Goal: Consume media (video, audio): Watch videos, listen to music or podcasts

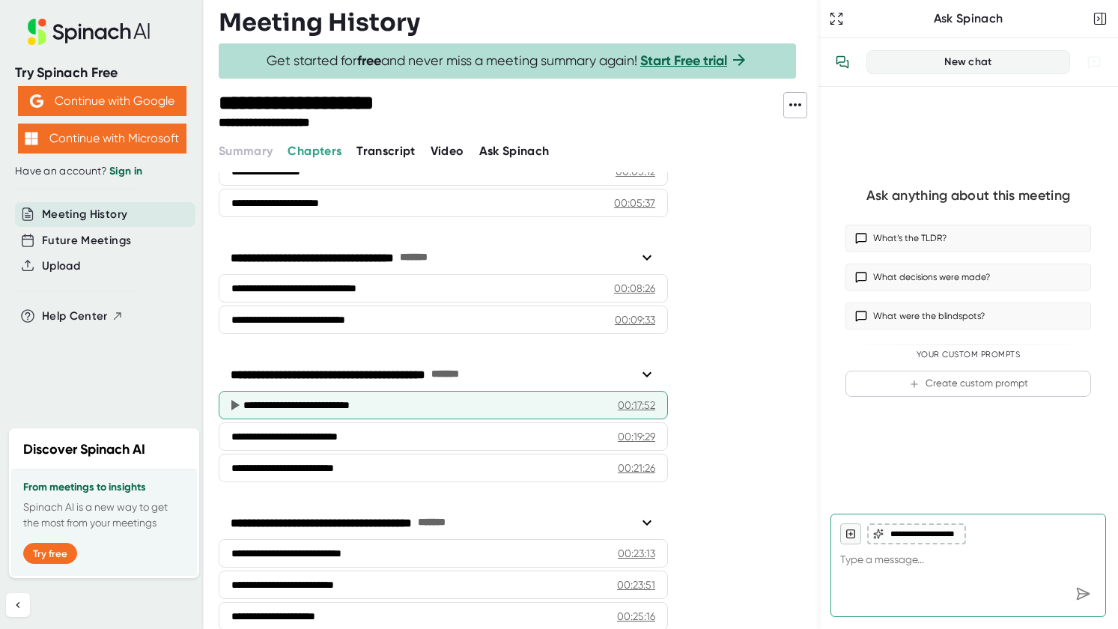
scroll to position [224, 0]
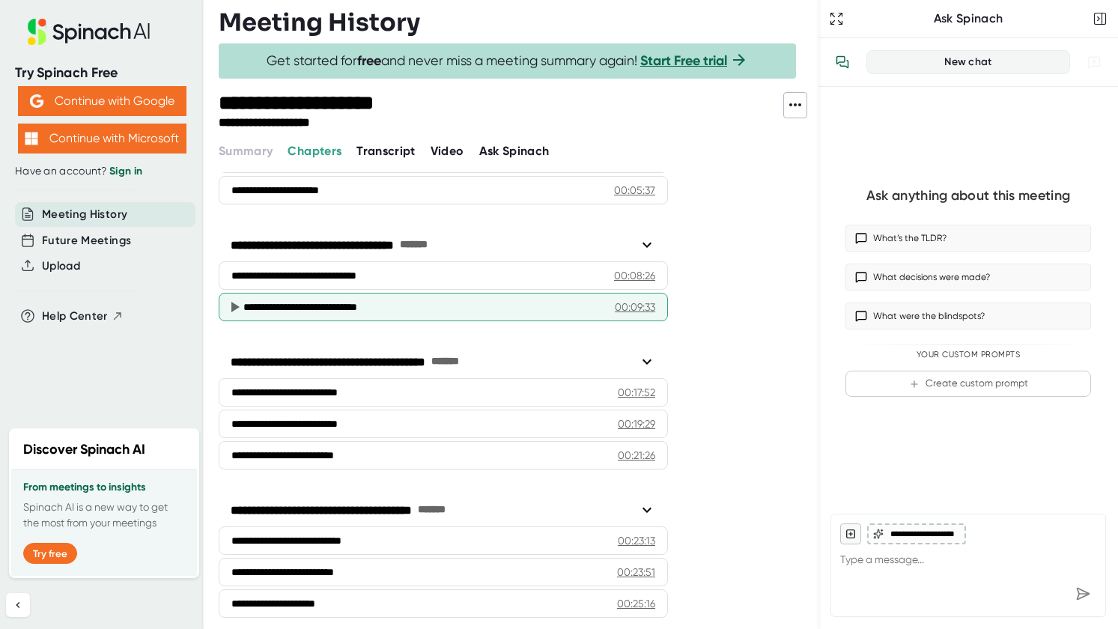
click at [482, 300] on div "**********" at bounding box center [422, 307] width 359 height 15
click at [231, 304] on icon at bounding box center [235, 307] width 8 height 10
click at [234, 306] on icon at bounding box center [235, 307] width 8 height 10
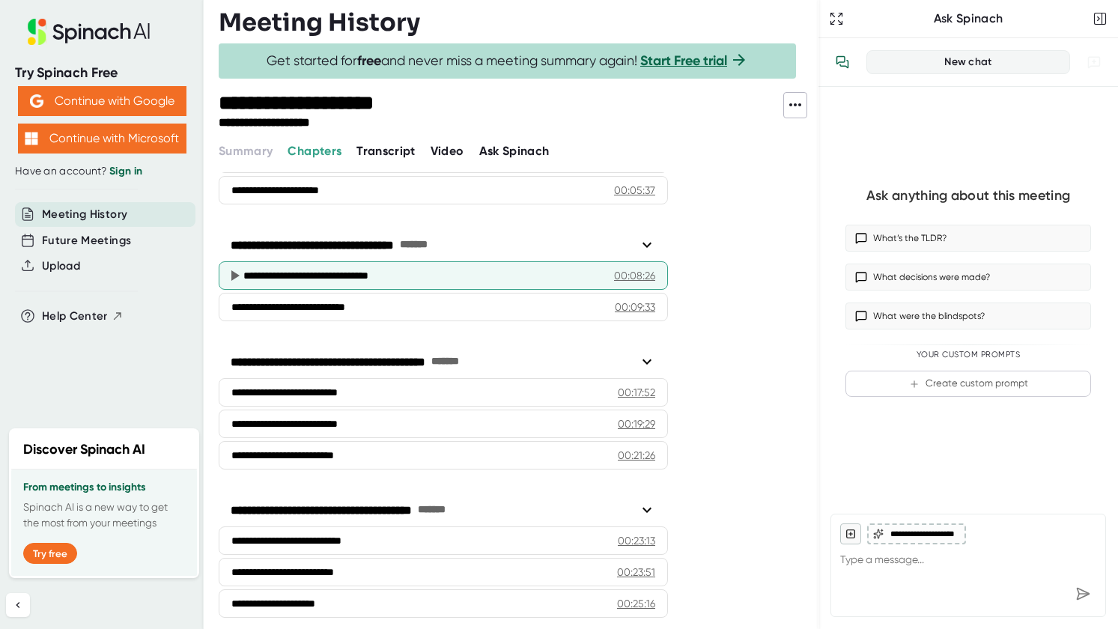
click at [264, 284] on div "**********" at bounding box center [443, 275] width 449 height 28
click at [288, 279] on div "**********" at bounding box center [422, 275] width 359 height 15
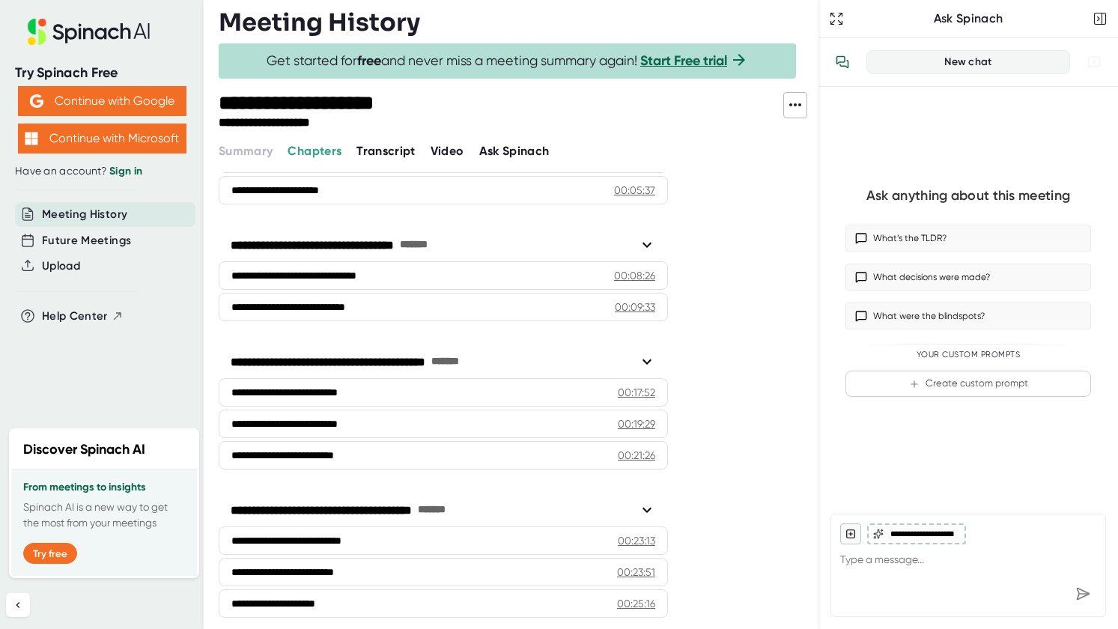
click at [451, 154] on span "Video" at bounding box center [448, 151] width 34 height 14
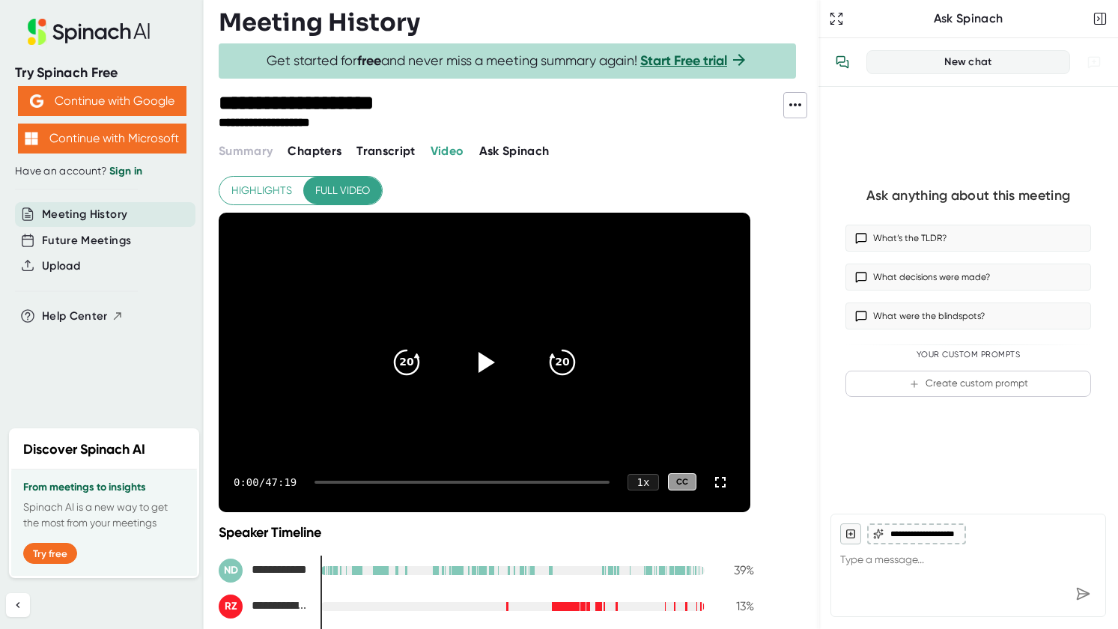
drag, startPoint x: 321, startPoint y: 567, endPoint x: 338, endPoint y: 567, distance: 17.2
click at [338, 567] on div at bounding box center [513, 570] width 384 height 9
click at [330, 568] on div at bounding box center [330, 570] width 1 height 10
click at [473, 355] on icon at bounding box center [484, 361] width 37 height 37
click at [341, 481] on div at bounding box center [462, 482] width 295 height 3
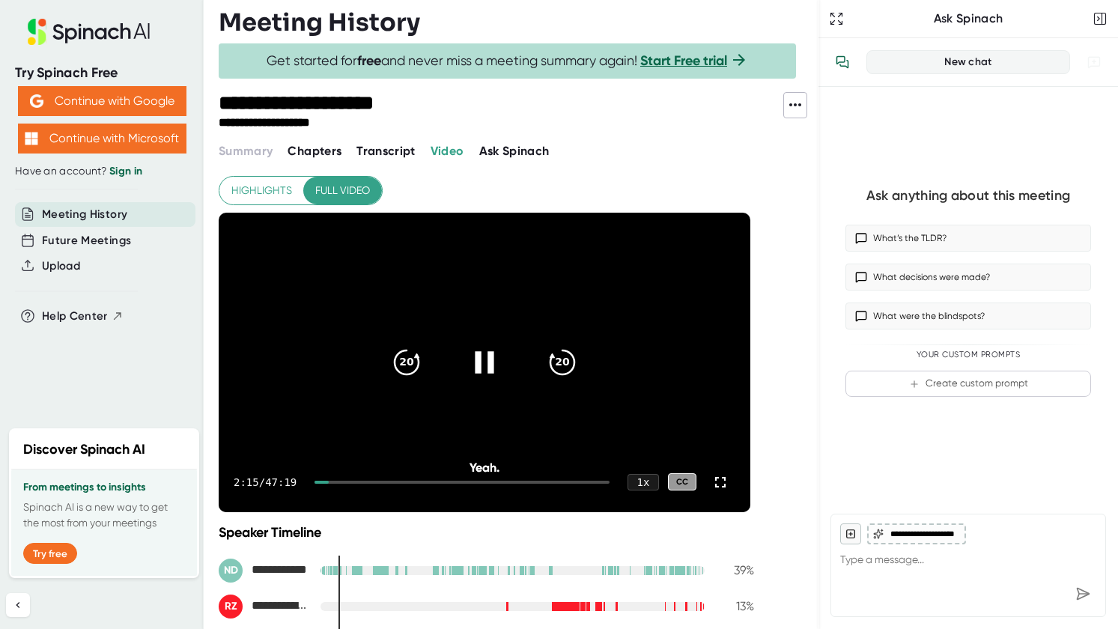
click at [351, 481] on div at bounding box center [462, 482] width 295 height 3
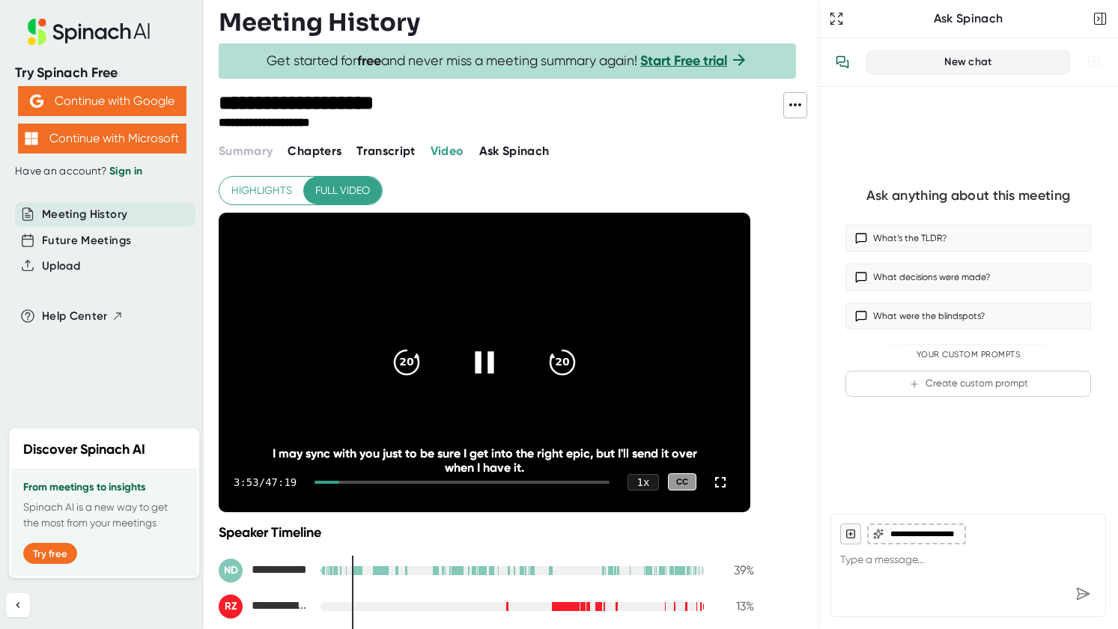
click at [353, 481] on div at bounding box center [462, 482] width 295 height 3
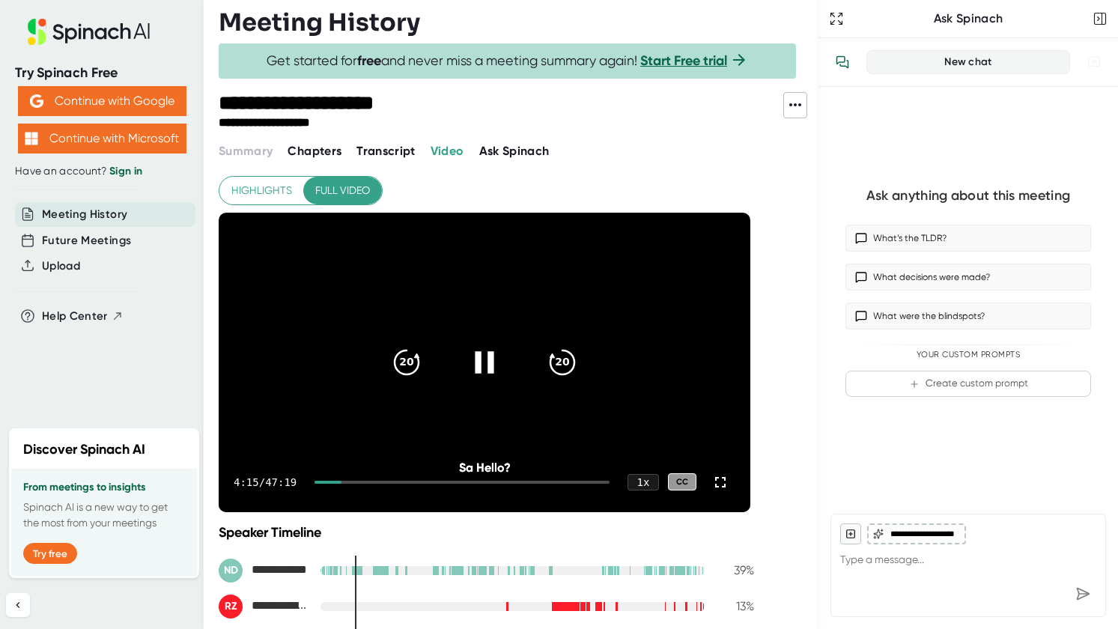
click at [355, 481] on div at bounding box center [462, 482] width 295 height 3
click at [363, 481] on div at bounding box center [462, 482] width 295 height 3
click at [372, 481] on div at bounding box center [462, 482] width 295 height 3
click at [378, 479] on div "7:24 / 47:19 1 x CC" at bounding box center [485, 482] width 532 height 60
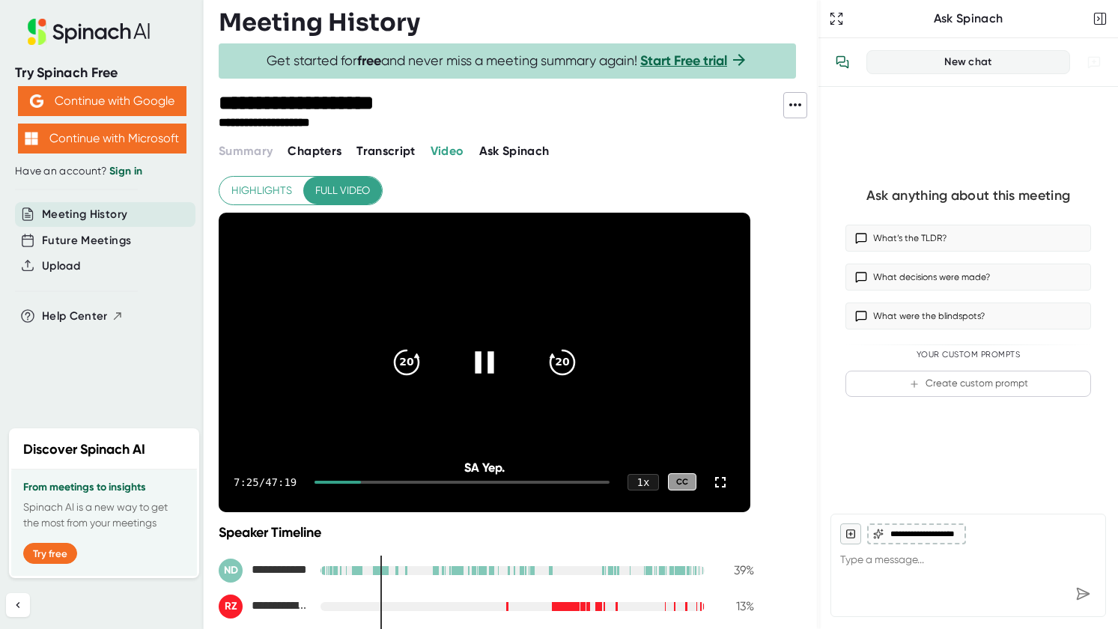
click at [378, 481] on div at bounding box center [462, 482] width 295 height 3
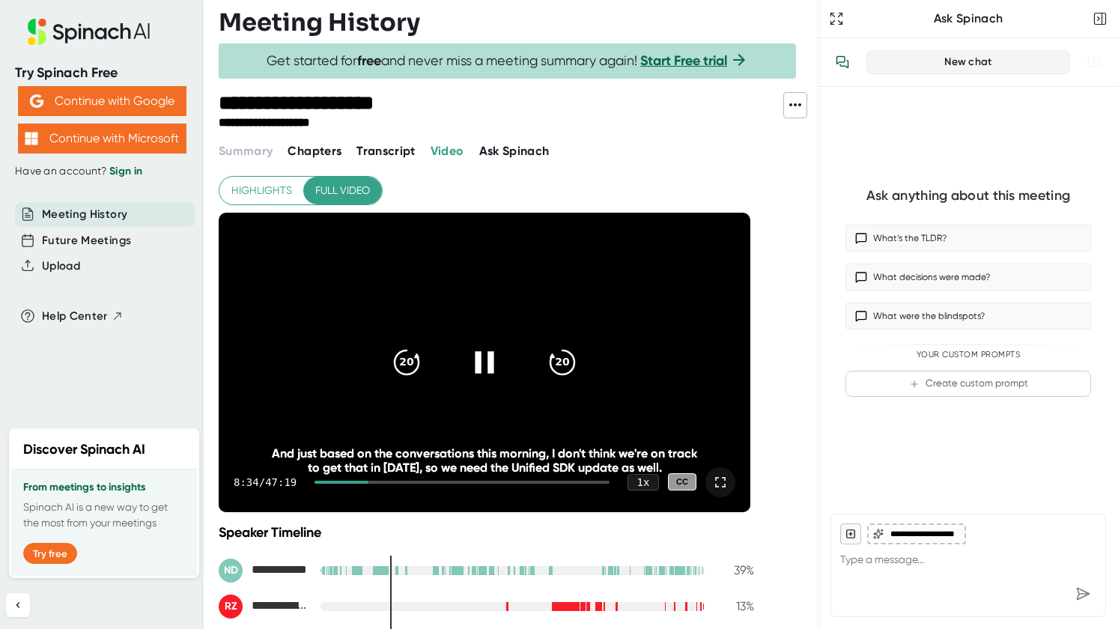
click at [721, 481] on icon at bounding box center [721, 482] width 18 height 18
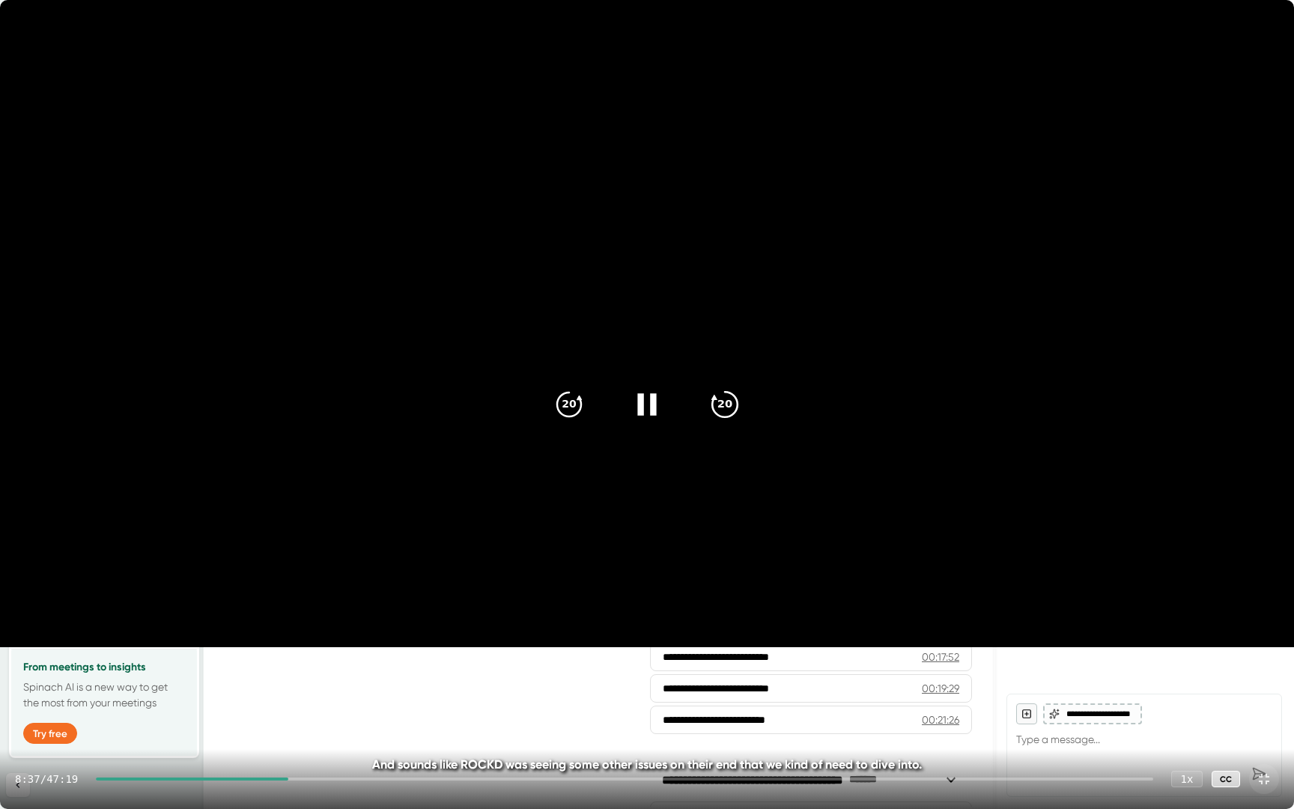
click at [750, 406] on div "20" at bounding box center [725, 404] width 63 height 63
click at [1118, 628] on icon at bounding box center [1264, 779] width 18 height 18
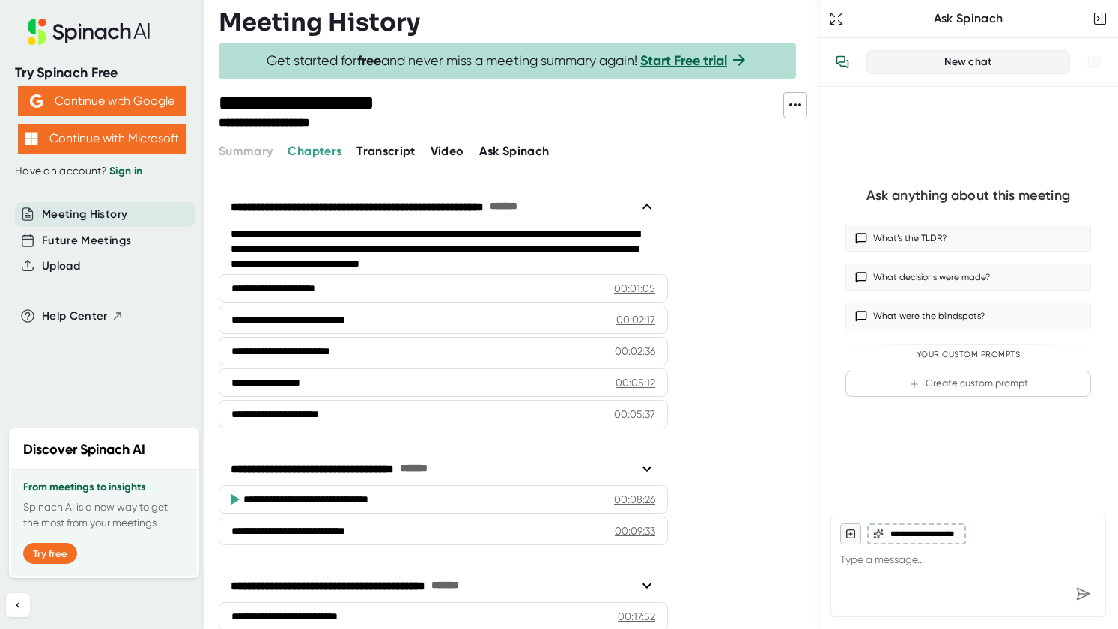
click at [449, 151] on span "Video" at bounding box center [448, 151] width 34 height 14
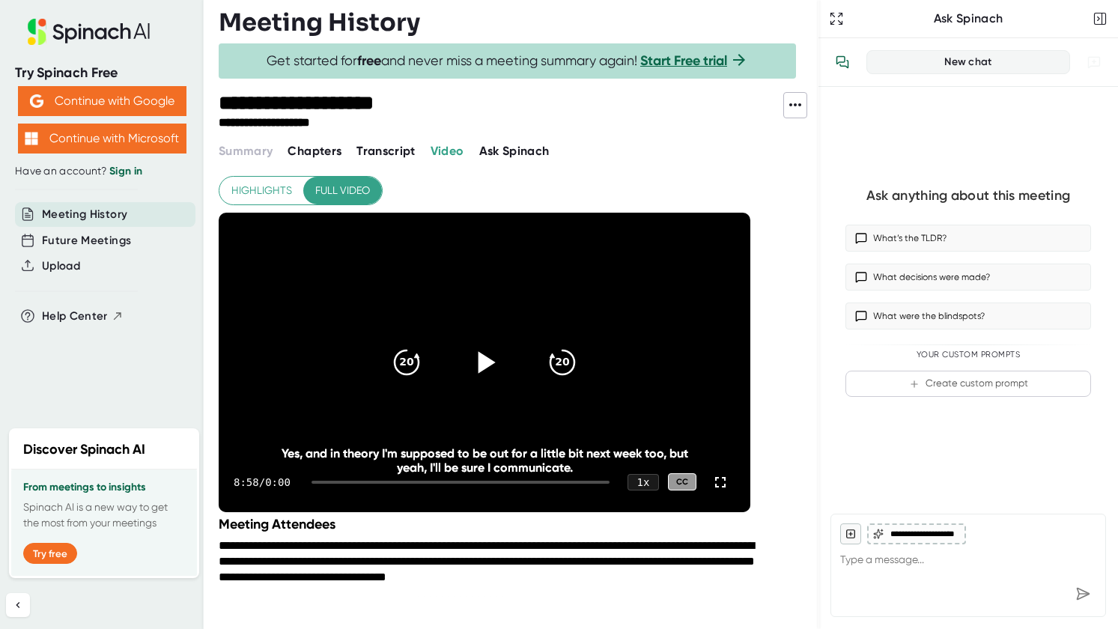
click at [467, 375] on div at bounding box center [484, 362] width 63 height 63
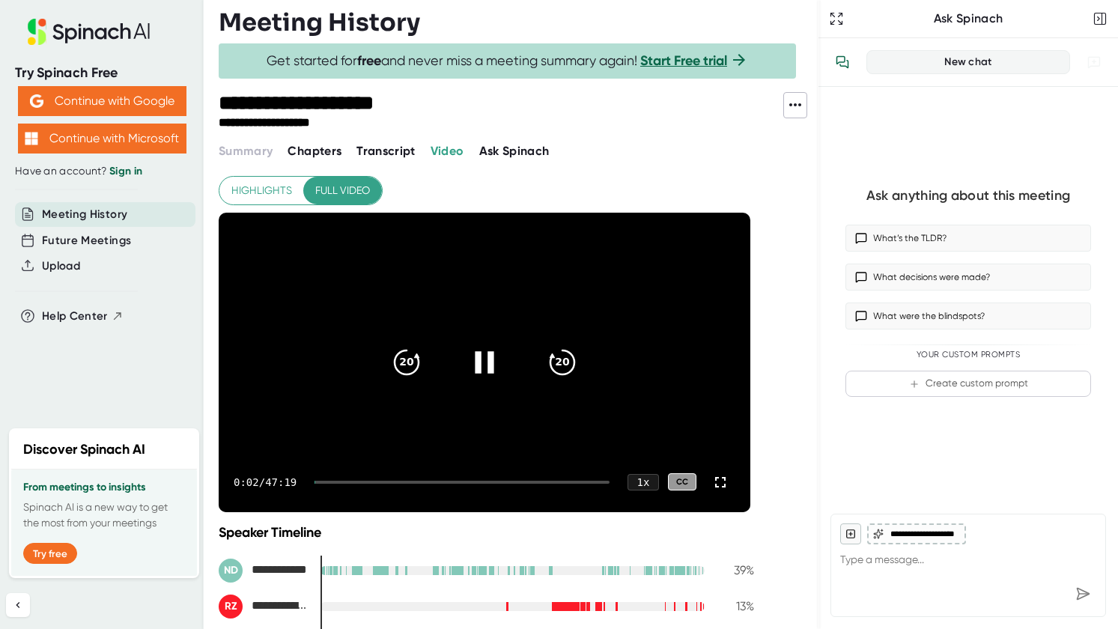
click at [361, 481] on div at bounding box center [462, 482] width 295 height 3
click at [382, 484] on div "5:39 / 47:19 1 x CC" at bounding box center [485, 482] width 532 height 60
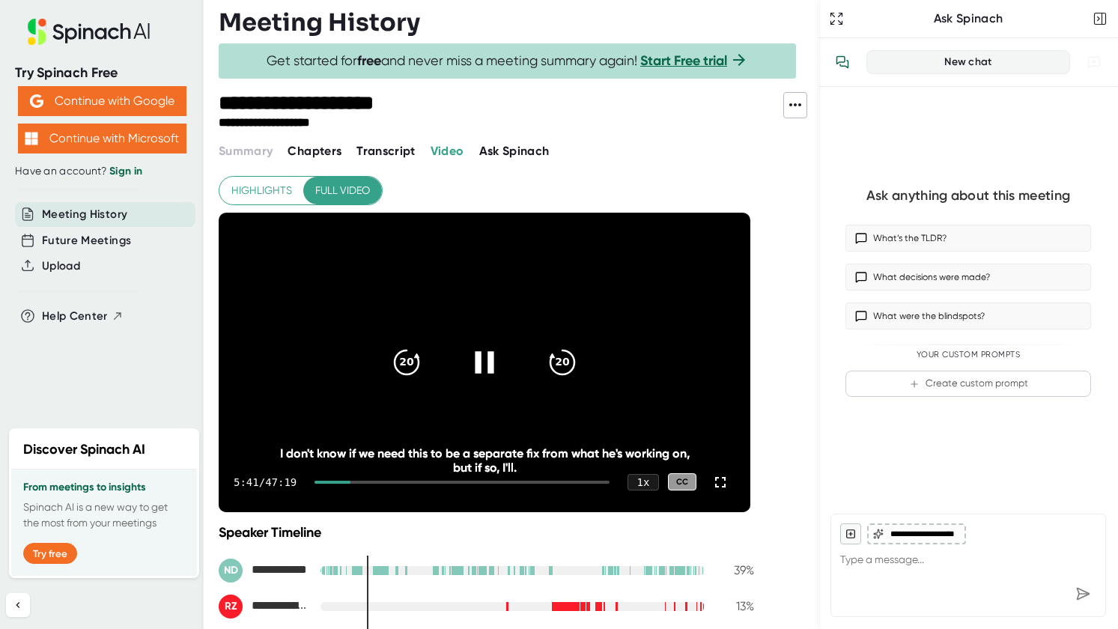
click at [381, 481] on div at bounding box center [462, 482] width 295 height 3
click at [567, 352] on icon "20" at bounding box center [562, 361] width 37 height 37
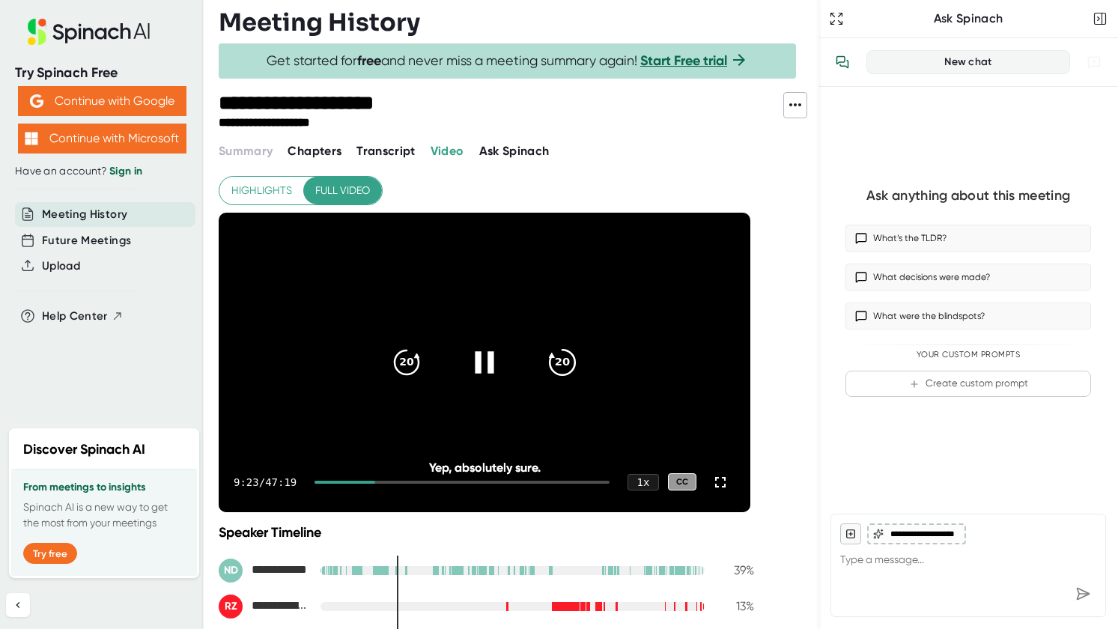
click at [567, 352] on icon "20" at bounding box center [562, 361] width 37 height 37
click at [389, 354] on div "20" at bounding box center [406, 362] width 63 height 63
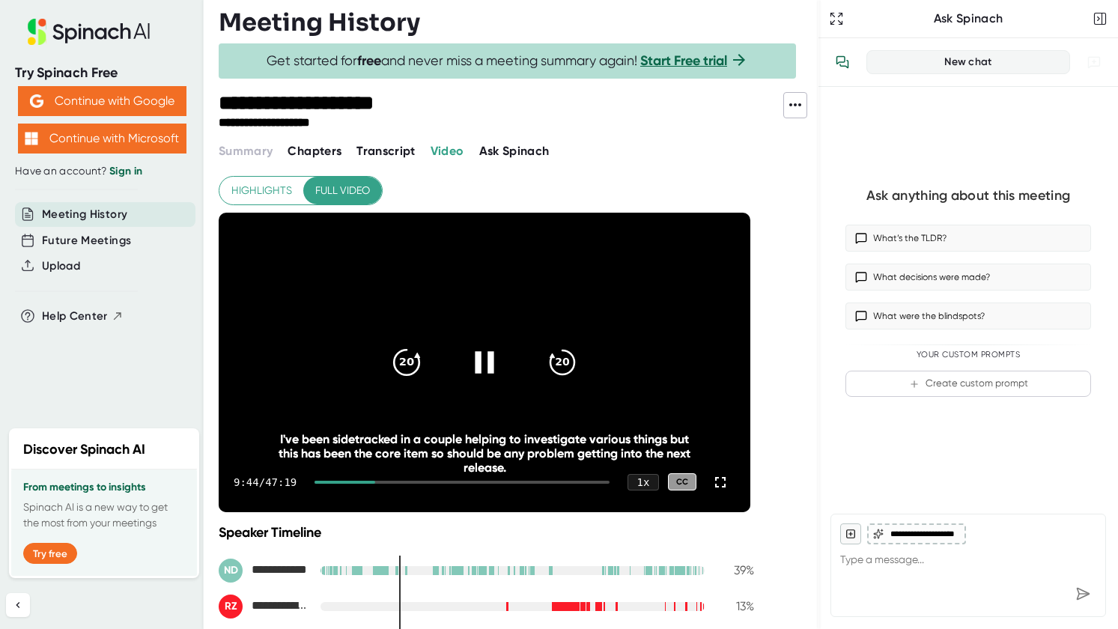
click at [389, 354] on icon "20" at bounding box center [406, 361] width 37 height 37
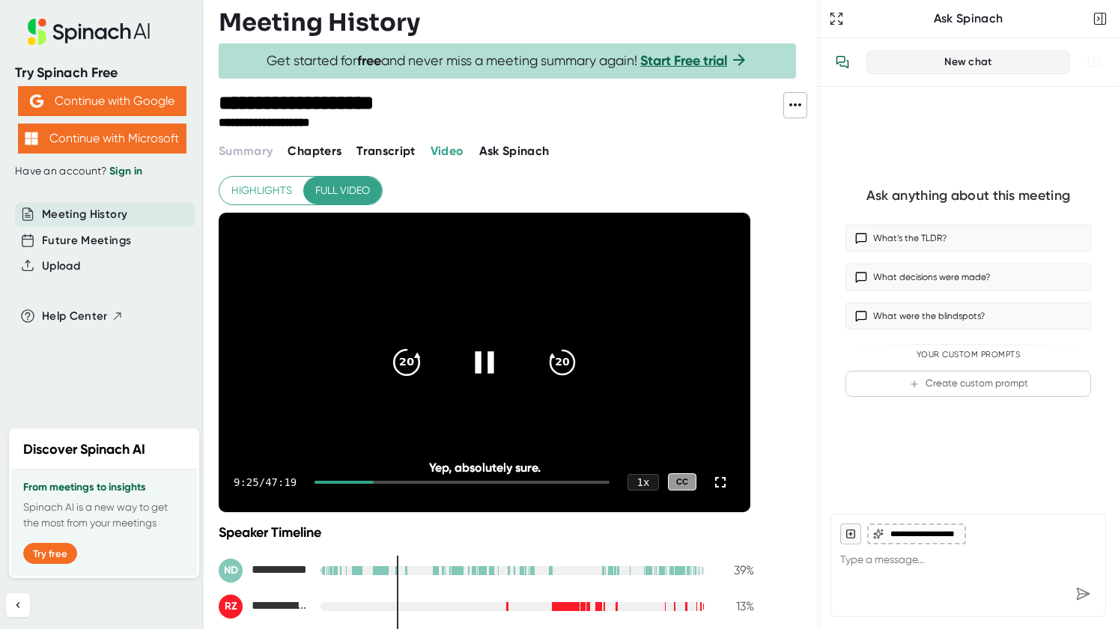
click at [389, 354] on icon "20" at bounding box center [406, 361] width 37 height 37
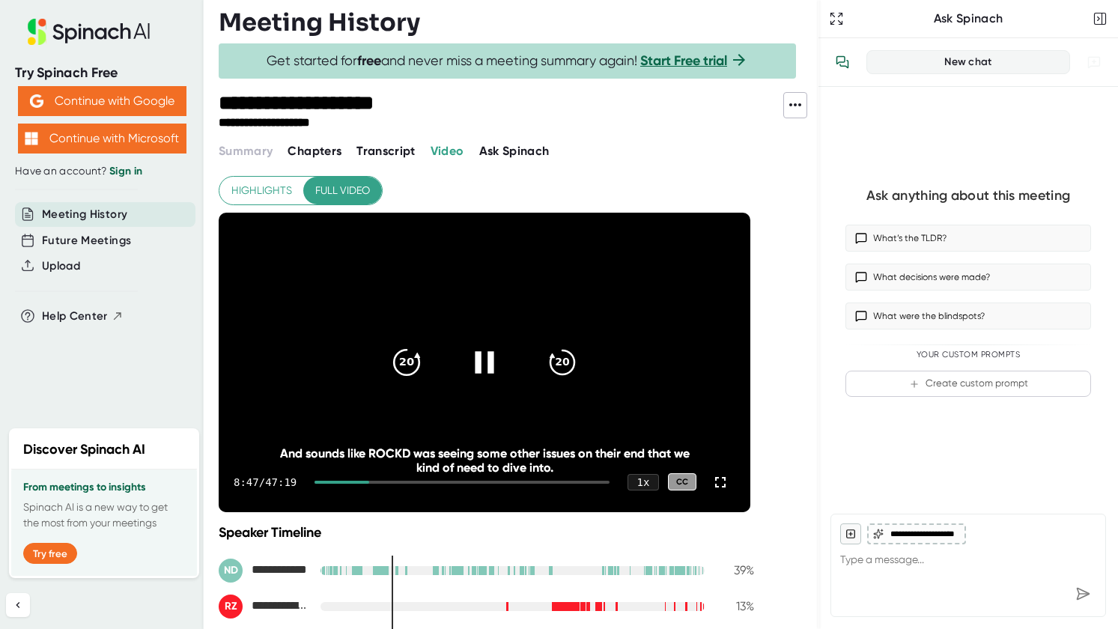
click at [411, 354] on icon "20" at bounding box center [406, 361] width 37 height 37
click at [374, 389] on video at bounding box center [485, 363] width 532 height 300
click at [482, 360] on icon at bounding box center [487, 362] width 17 height 22
click at [488, 353] on icon at bounding box center [484, 362] width 19 height 22
click at [488, 353] on icon at bounding box center [484, 361] width 37 height 37
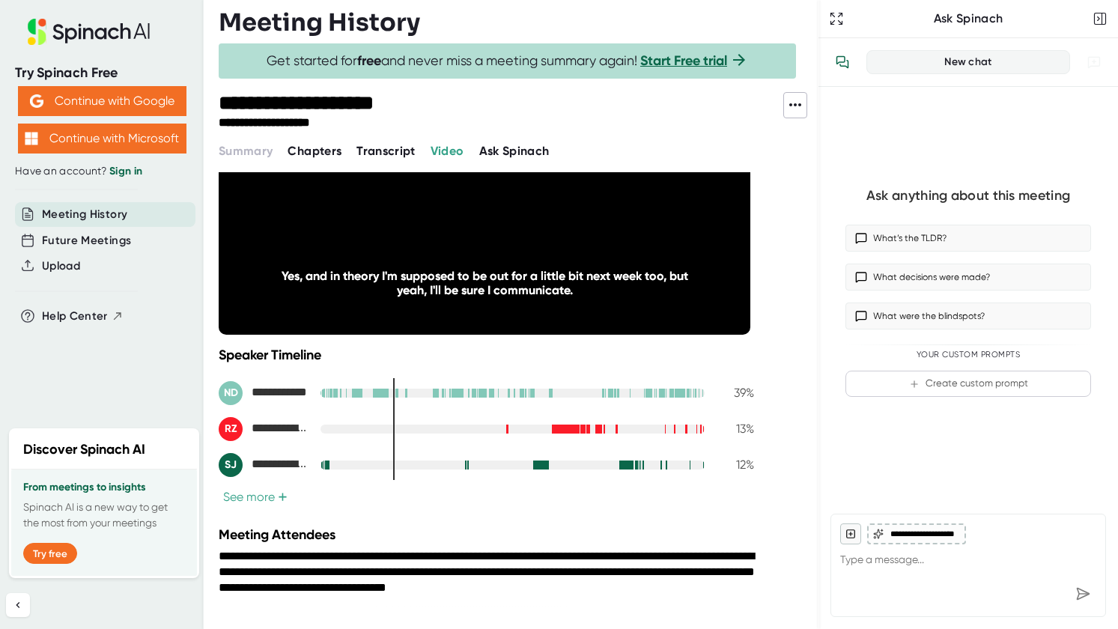
scroll to position [163, 0]
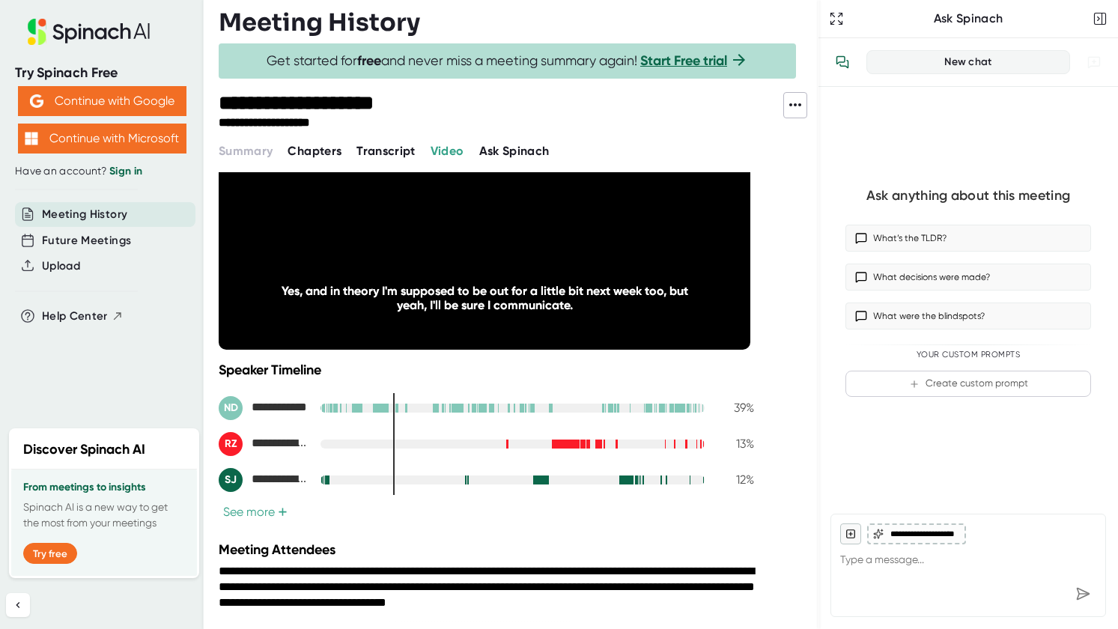
click at [279, 509] on span "+" at bounding box center [283, 512] width 10 height 12
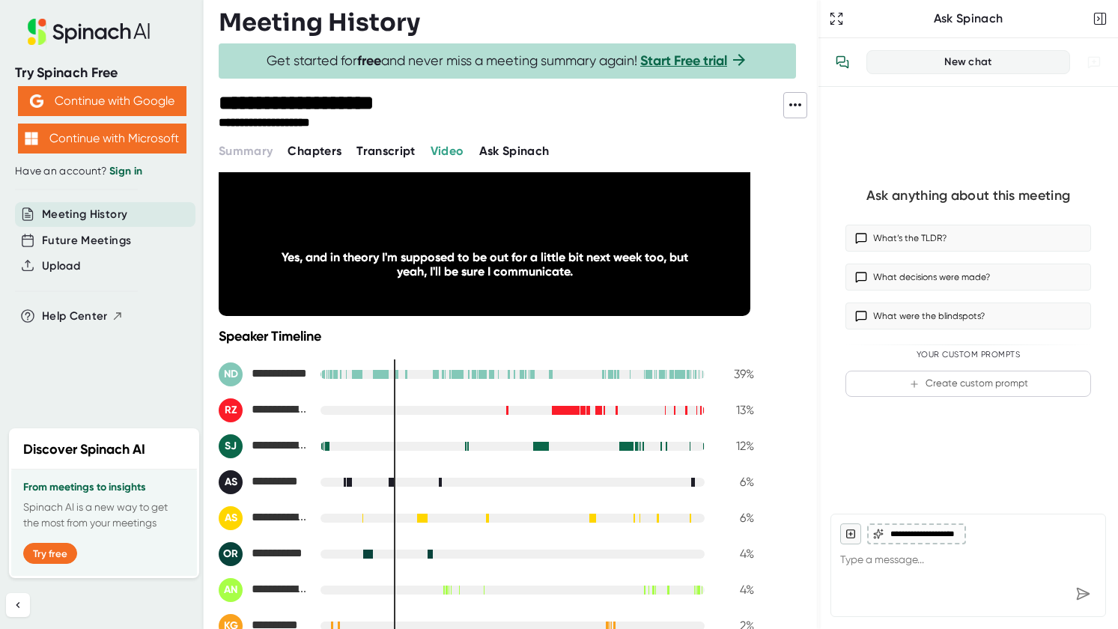
scroll to position [0, 0]
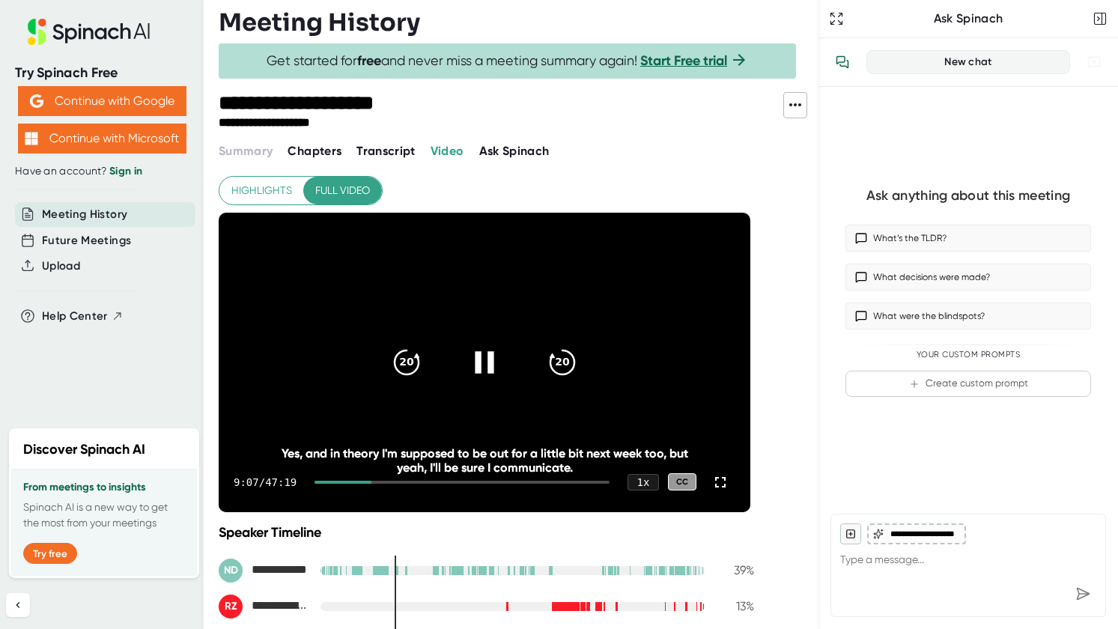
click at [509, 361] on div at bounding box center [484, 362] width 63 height 63
click at [543, 361] on div "20" at bounding box center [562, 362] width 63 height 63
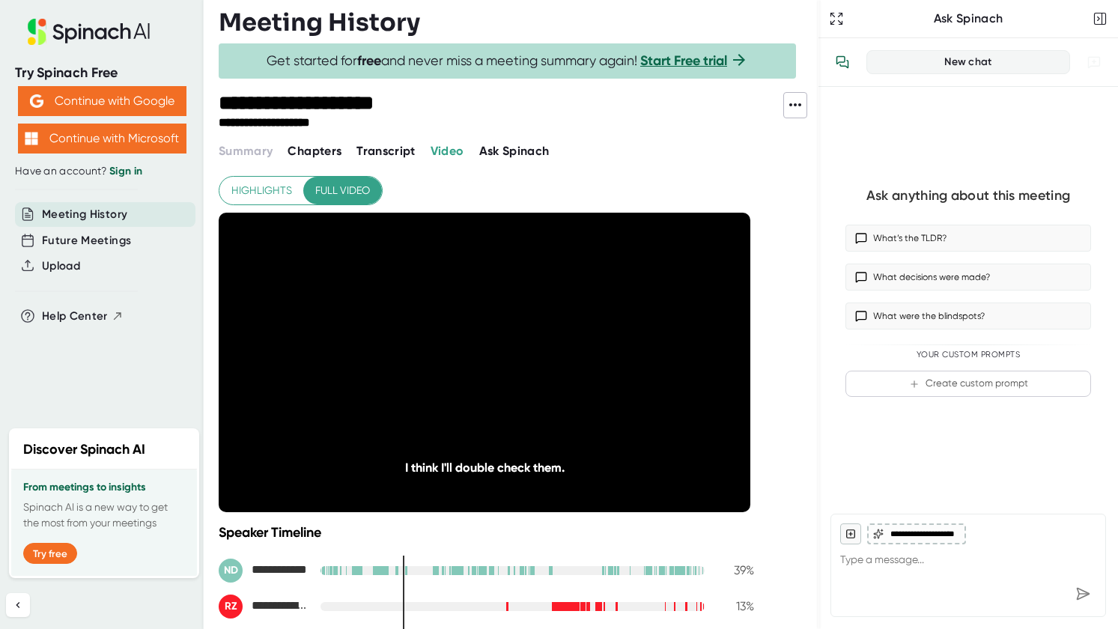
click at [473, 366] on icon at bounding box center [484, 361] width 37 height 37
click at [389, 152] on span "Transcript" at bounding box center [386, 151] width 59 height 14
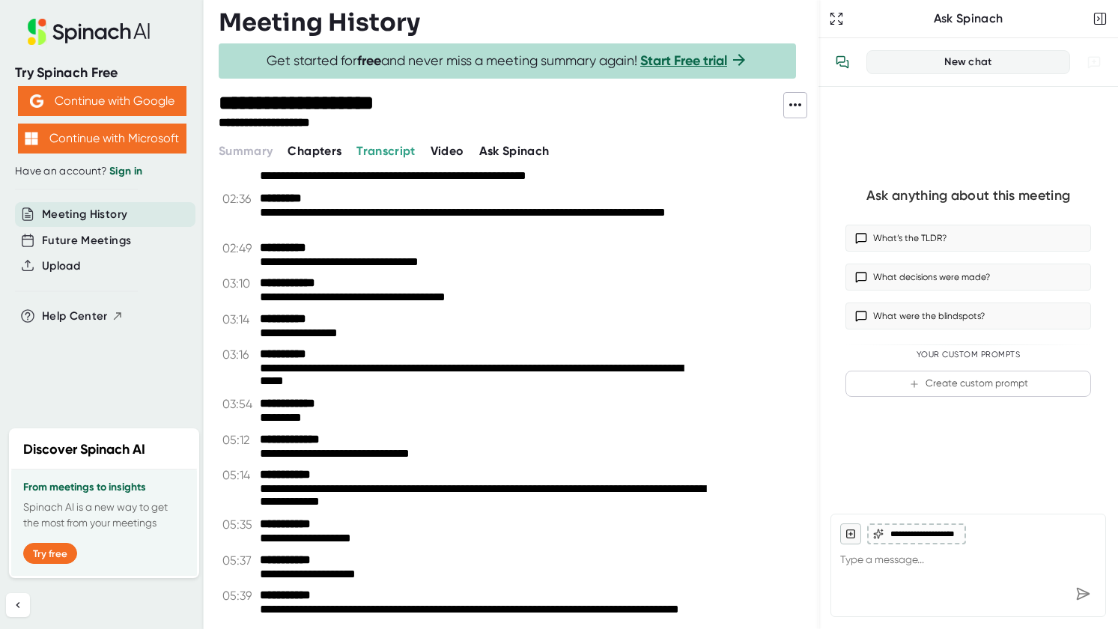
scroll to position [1349, 0]
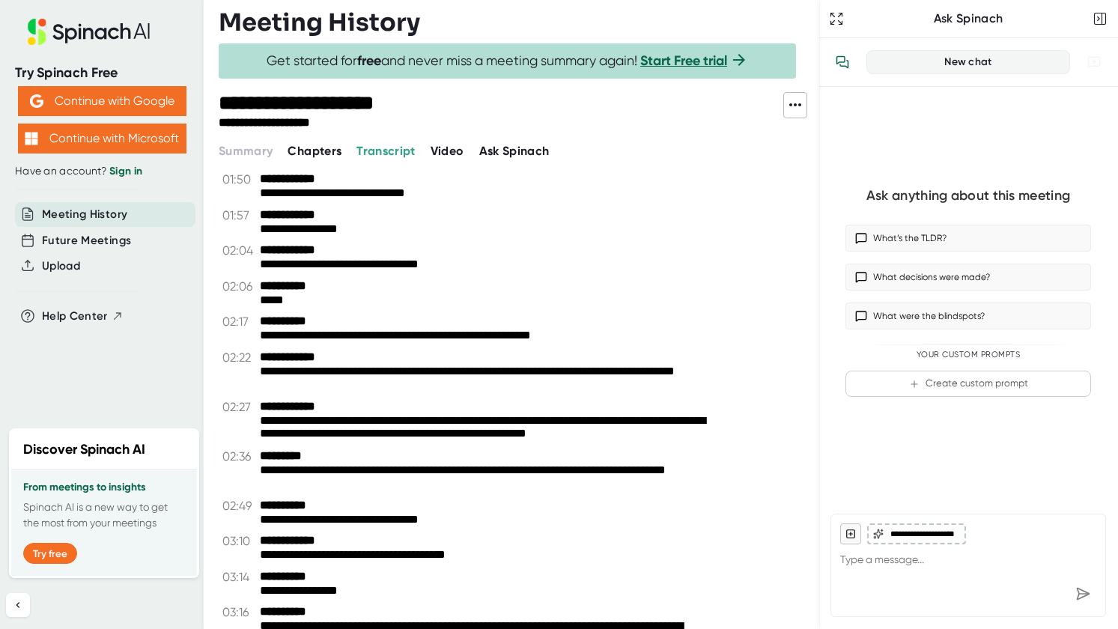
click at [333, 142] on button "Chapters" at bounding box center [315, 151] width 54 height 18
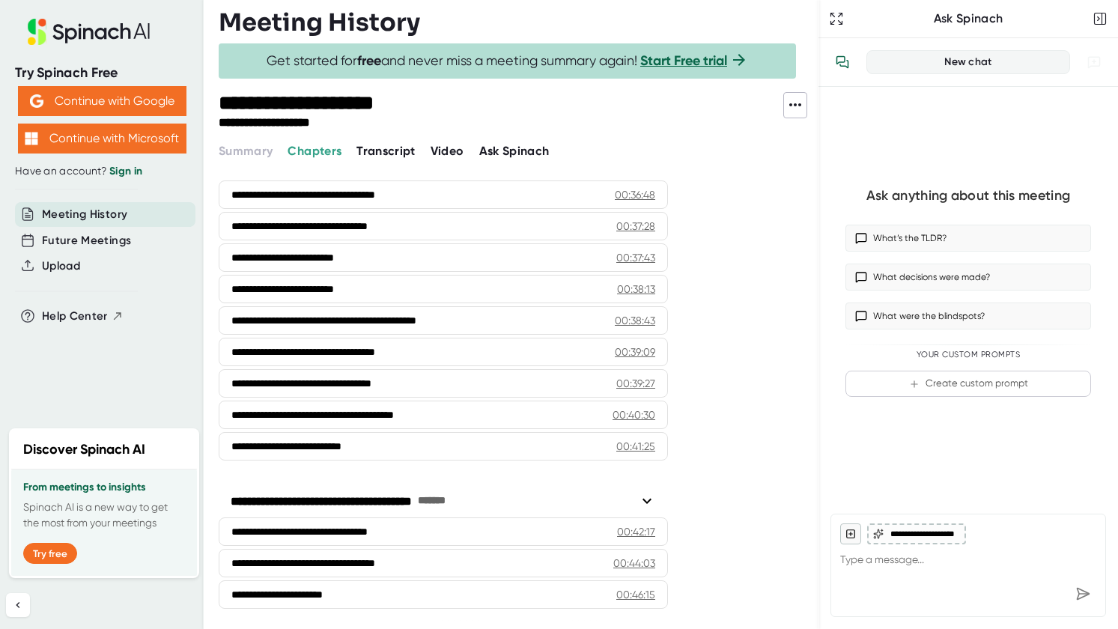
click at [400, 161] on div "**********" at bounding box center [519, 314] width 600 height 629
click at [407, 152] on span "Transcript" at bounding box center [386, 151] width 59 height 14
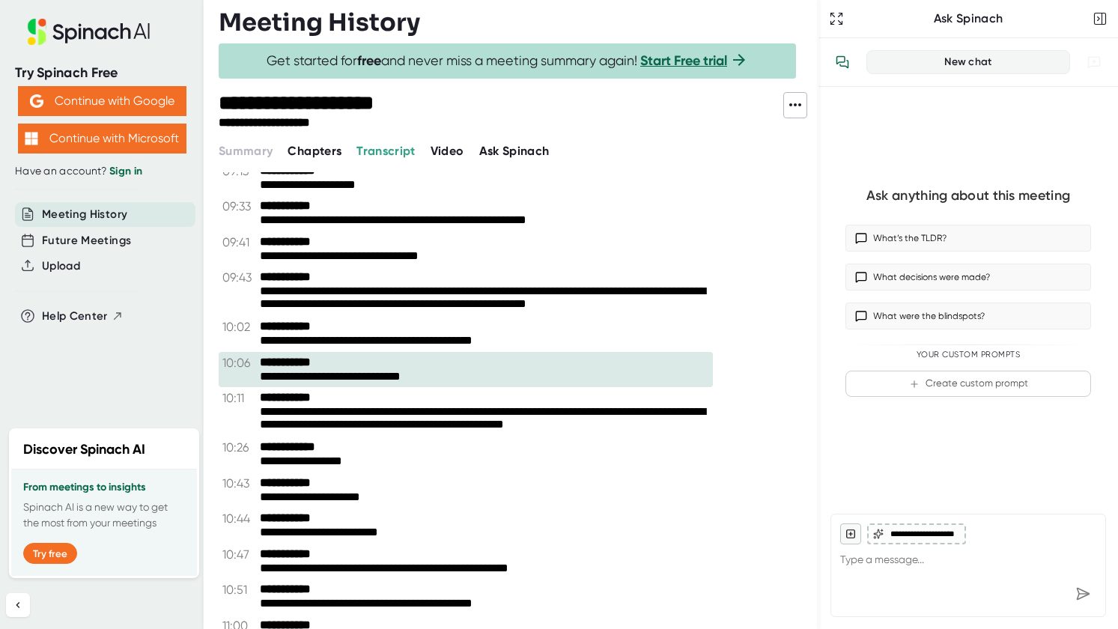
scroll to position [2455, 0]
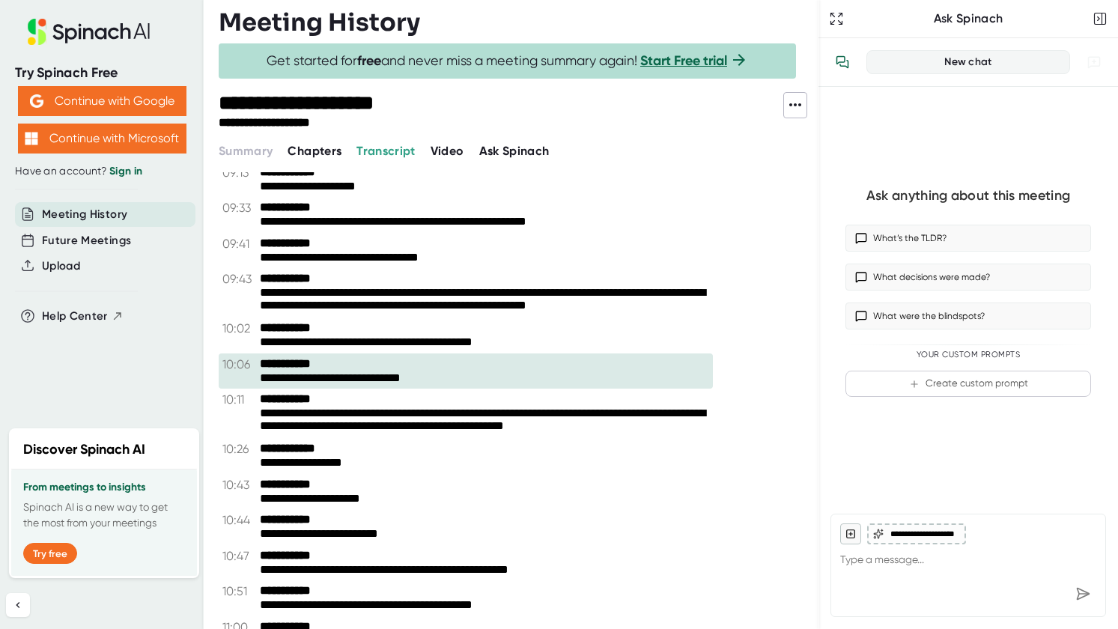
click at [436, 152] on span "Video" at bounding box center [448, 151] width 34 height 14
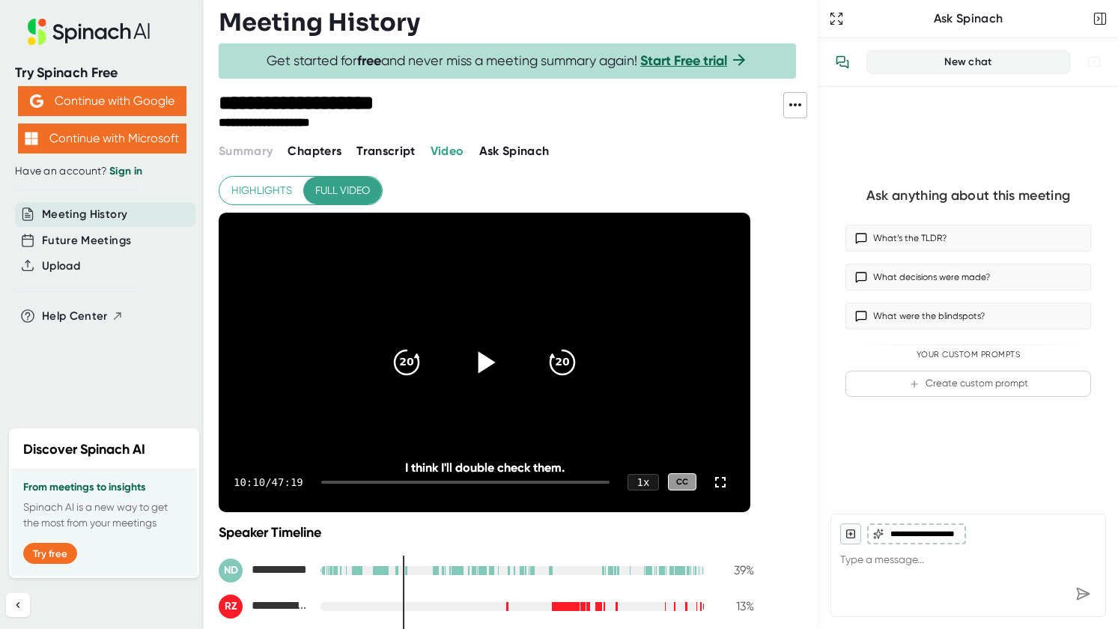
click at [478, 357] on icon at bounding box center [484, 361] width 37 height 37
click at [395, 481] on div at bounding box center [462, 482] width 295 height 3
click at [389, 481] on div at bounding box center [356, 482] width 70 height 3
click at [385, 481] on div at bounding box center [462, 482] width 295 height 3
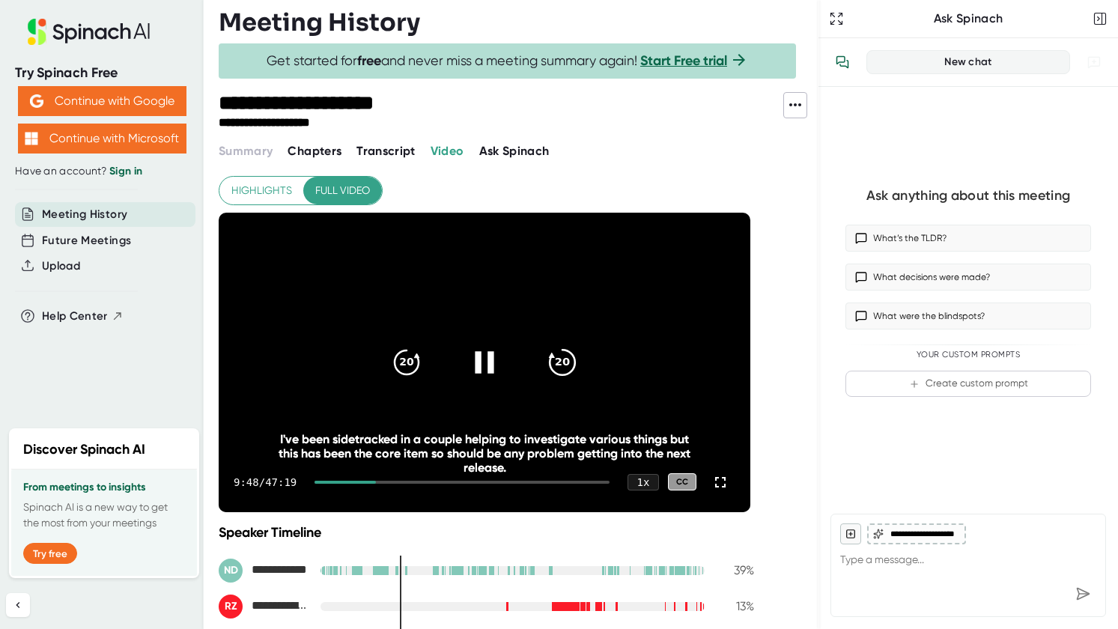
click at [560, 363] on icon "20" at bounding box center [562, 361] width 37 height 37
